Goal: Contribute content: Contribute content

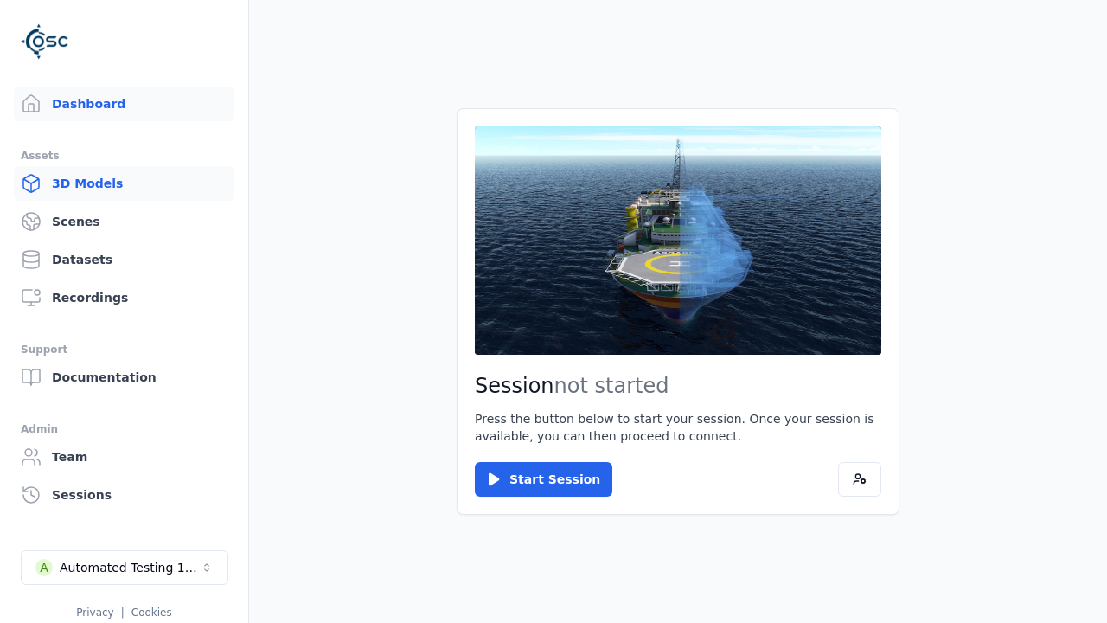
click at [124, 183] on link "3D Models" at bounding box center [124, 183] width 221 height 35
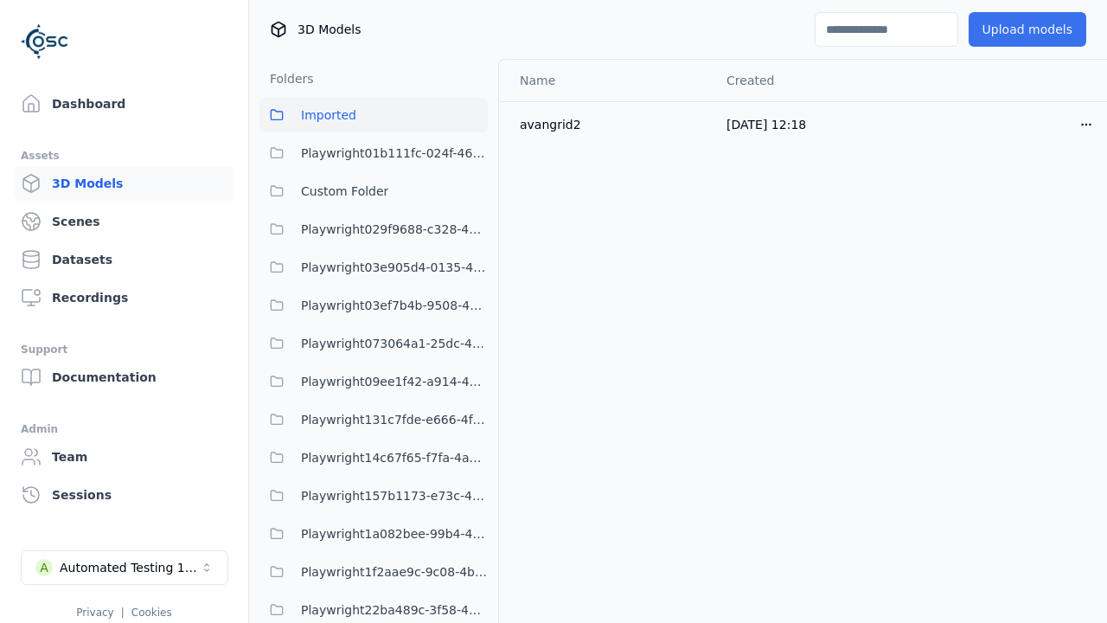
click at [1027, 29] on button "Upload models" at bounding box center [1028, 29] width 118 height 35
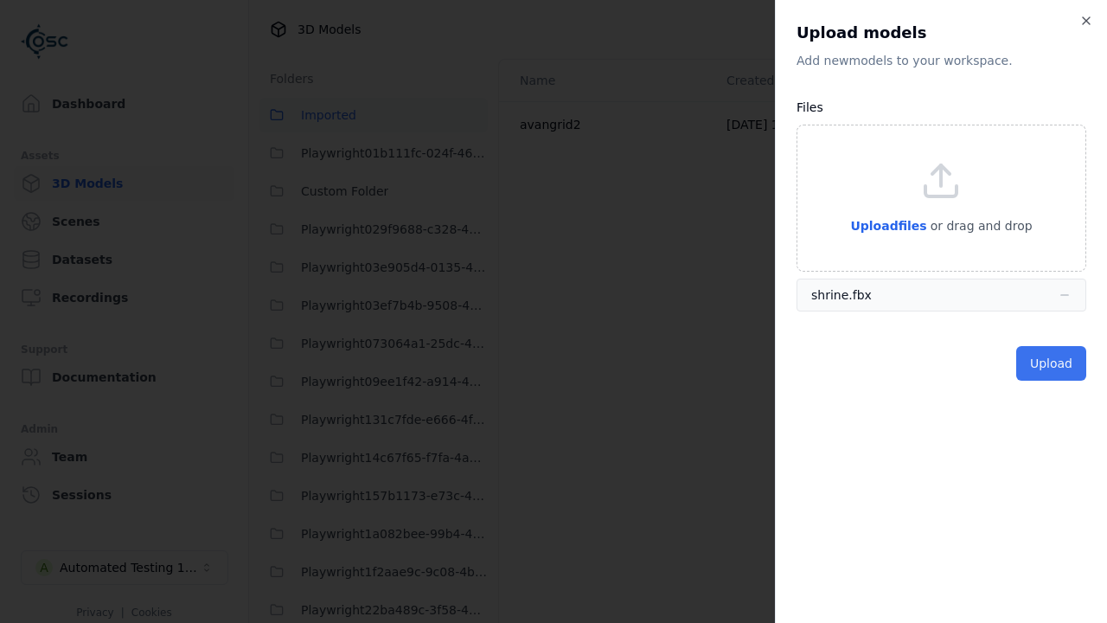
click at [1051, 363] on button "Upload" at bounding box center [1051, 363] width 70 height 35
